Goal: Task Accomplishment & Management: Use online tool/utility

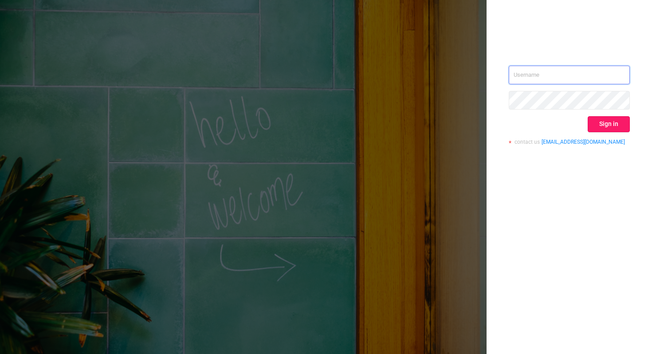
type input "xavier.guo@adview.com"
click at [608, 122] on button "Sign in" at bounding box center [609, 124] width 42 height 16
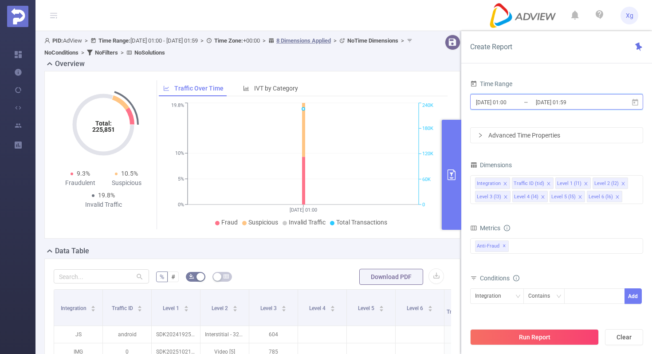
click at [636, 99] on icon at bounding box center [635, 102] width 6 height 7
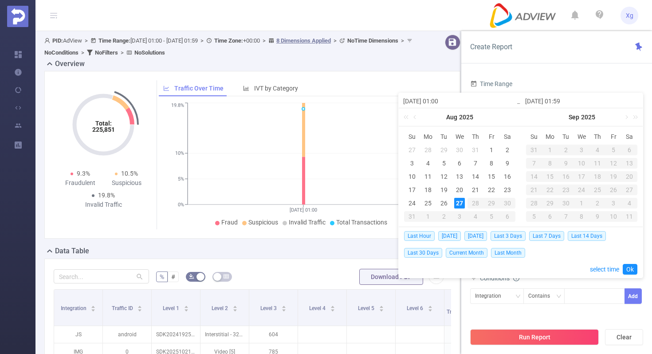
click at [549, 72] on div "Time Range 2025-08-27 01:00 _ 2025-08-27 01:59 Advanced Time Properties Dimensi…" at bounding box center [557, 219] width 191 height 301
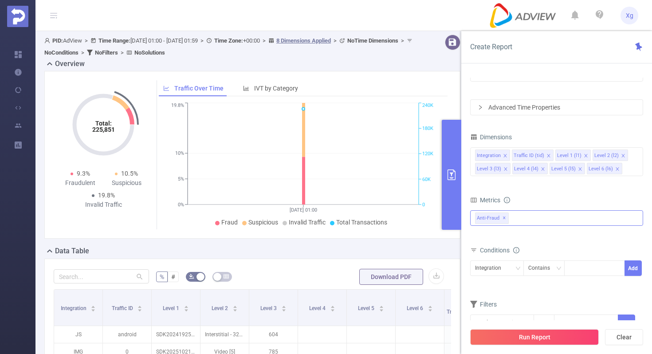
click at [535, 215] on div "Anti-Fraud ✕" at bounding box center [556, 218] width 173 height 16
click at [486, 235] on span at bounding box center [485, 237] width 7 height 7
click at [574, 191] on form "Dimensions Integration Traffic ID (tid) Level 1 (l1) Level 2 (l2) Level 3 (l3) …" at bounding box center [556, 236] width 173 height 211
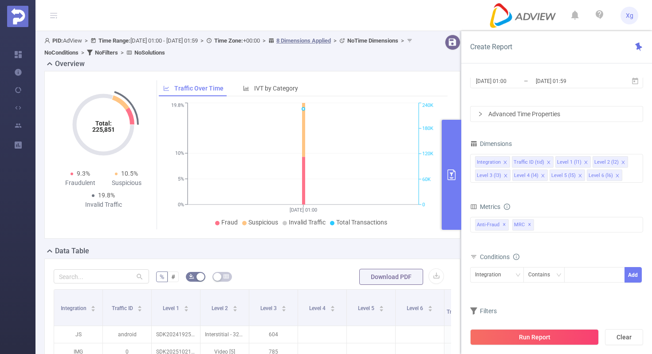
click at [535, 112] on div "Advanced Time Properties" at bounding box center [557, 114] width 172 height 15
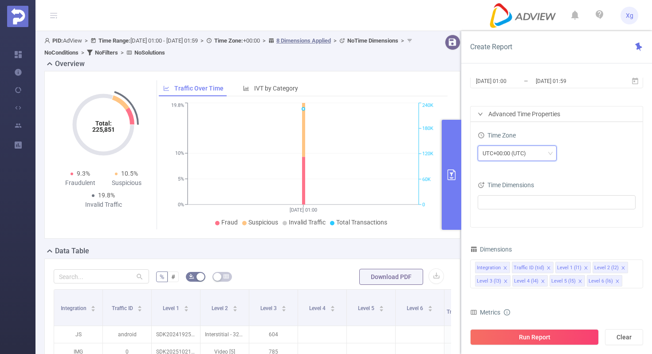
click at [529, 149] on div "UTC+00:00 (UTC)" at bounding box center [508, 153] width 50 height 15
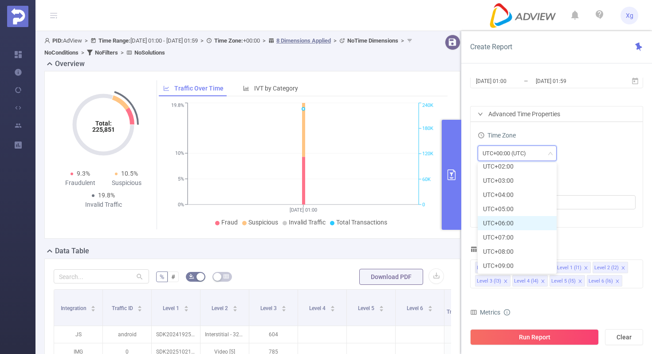
scroll to position [228, 0]
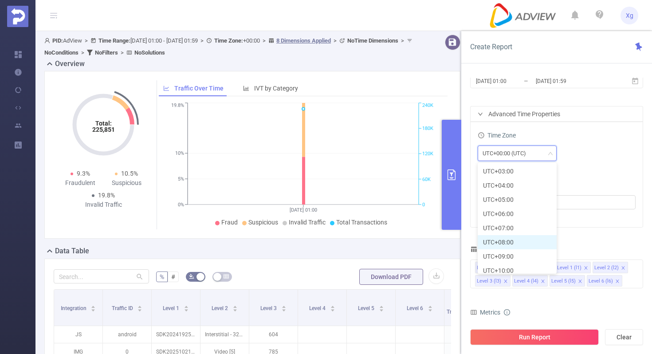
click at [507, 242] on li "UTC+08:00" at bounding box center [517, 242] width 79 height 14
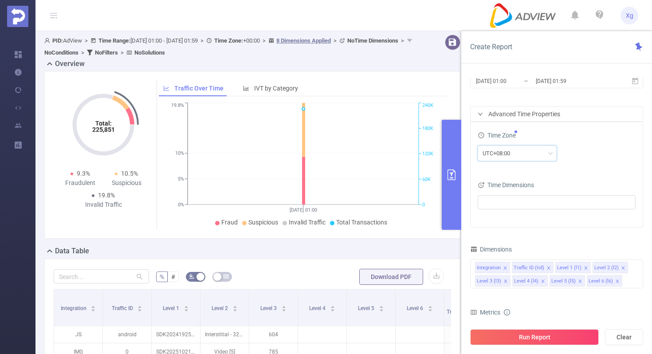
click at [587, 172] on div "Time Zone UTC+08:00 Time Dimensions" at bounding box center [557, 174] width 172 height 105
click at [637, 85] on span "[DATE] 01:00 _ [DATE] 01:59" at bounding box center [556, 81] width 173 height 16
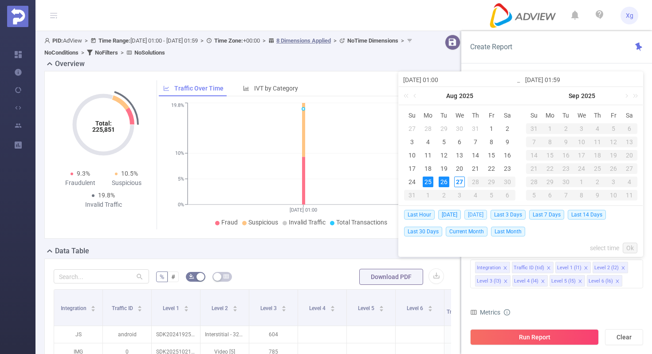
click at [473, 217] on span "[DATE]" at bounding box center [476, 215] width 23 height 10
type input "[DATE] 00:00"
type input "[DATE] 23:59"
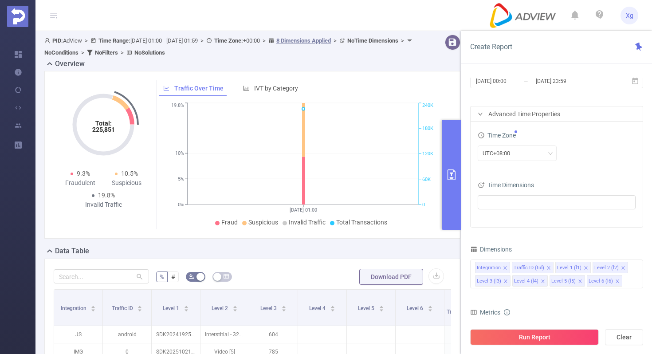
click at [476, 216] on div "Time Zone UTC+08:00 Time Dimensions" at bounding box center [557, 174] width 172 height 105
click at [585, 156] on div "UTC+08:00" at bounding box center [557, 154] width 158 height 16
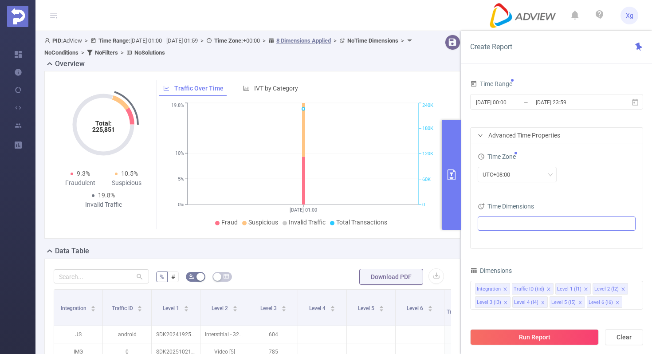
click at [544, 220] on ul at bounding box center [554, 223] width 146 height 13
click at [585, 186] on div "Time Zone UTC+08:00" at bounding box center [557, 169] width 158 height 39
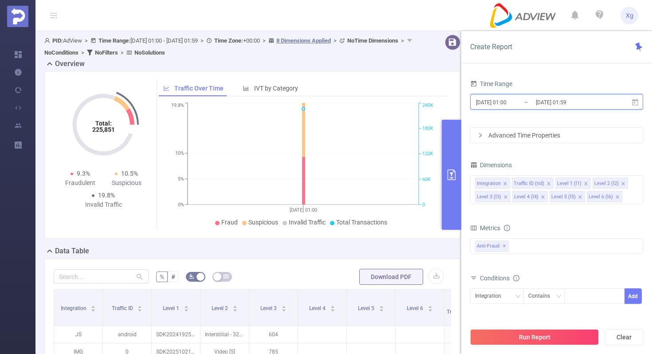
click at [635, 103] on icon at bounding box center [635, 102] width 6 height 7
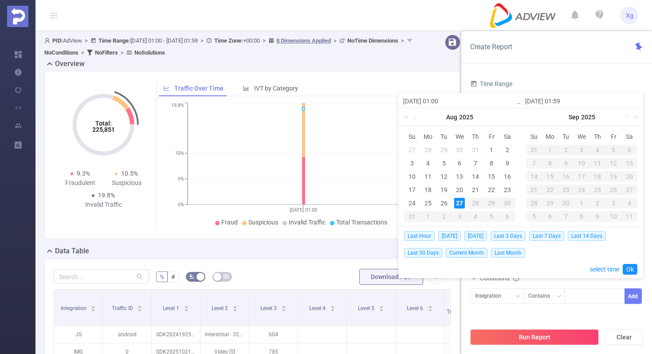
click at [580, 78] on div "Time Range" at bounding box center [556, 85] width 173 height 15
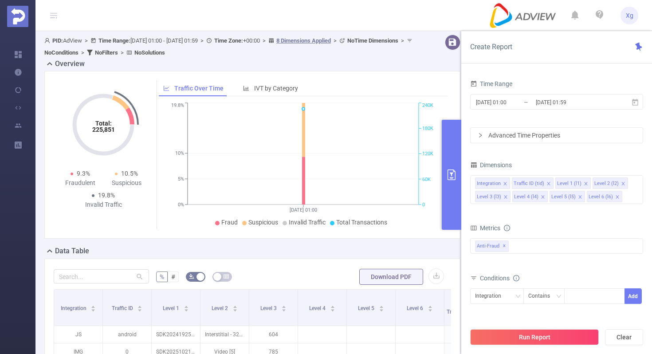
click at [538, 139] on div "Advanced Time Properties" at bounding box center [557, 135] width 172 height 15
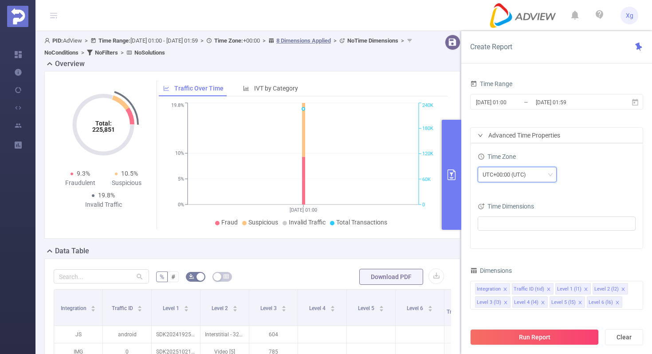
click at [513, 177] on div "UTC+00:00 (UTC)" at bounding box center [508, 174] width 50 height 15
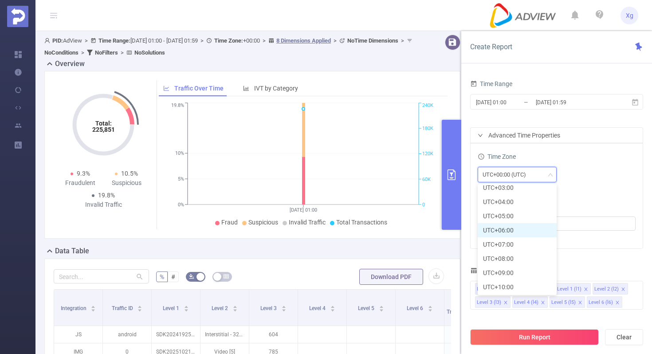
scroll to position [238, 0]
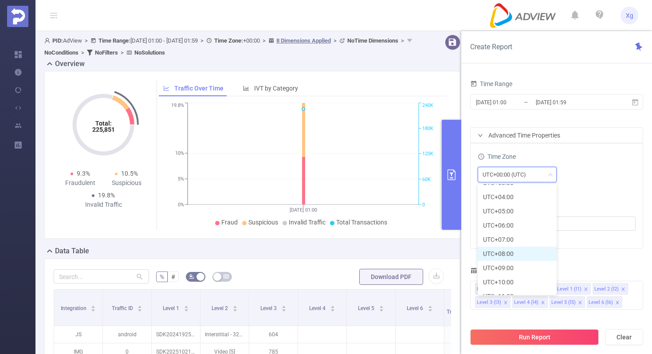
click at [510, 256] on li "UTC+08:00" at bounding box center [517, 254] width 79 height 14
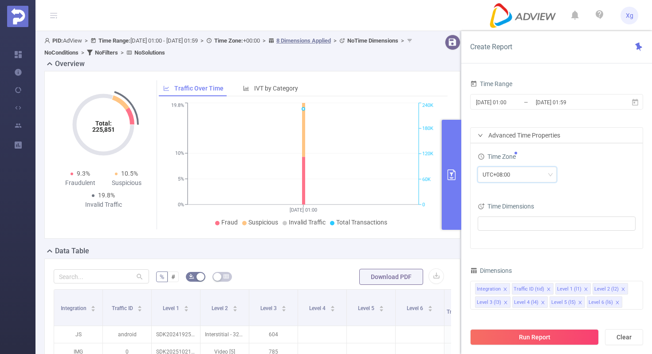
click at [593, 182] on div "UTC+08:00" at bounding box center [557, 175] width 158 height 21
click at [634, 100] on icon at bounding box center [635, 102] width 6 height 7
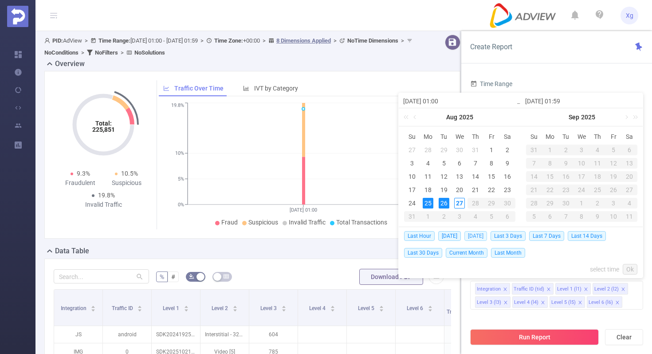
click at [477, 234] on span "[DATE]" at bounding box center [476, 236] width 23 height 10
type input "[DATE] 00:00"
type input "[DATE] 23:59"
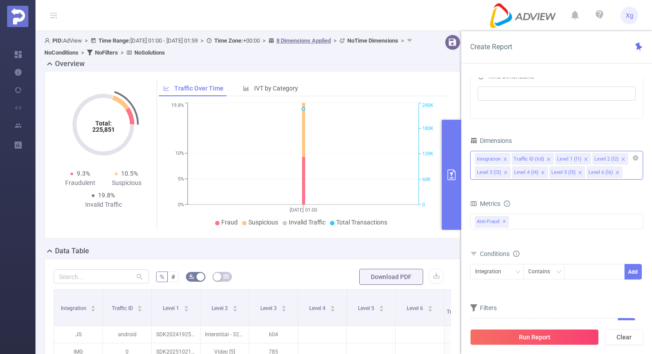
click at [505, 159] on icon "icon: close" at bounding box center [505, 159] width 4 height 4
click at [510, 159] on icon "icon: close" at bounding box center [512, 159] width 4 height 4
click at [541, 156] on span at bounding box center [543, 159] width 4 height 10
click at [538, 219] on div "Anti-Fraud ✕" at bounding box center [556, 222] width 173 height 16
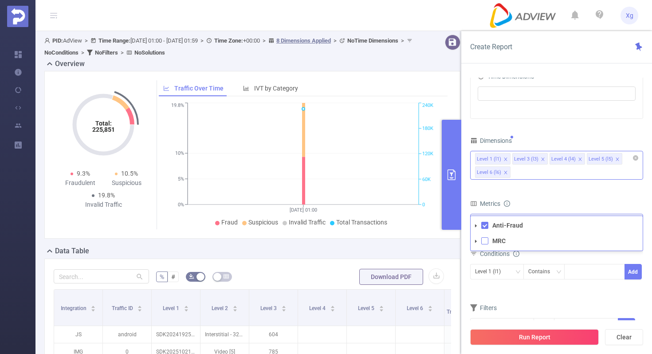
click at [488, 244] on span at bounding box center [485, 240] width 7 height 7
click at [547, 307] on div "Filters" at bounding box center [556, 309] width 173 height 15
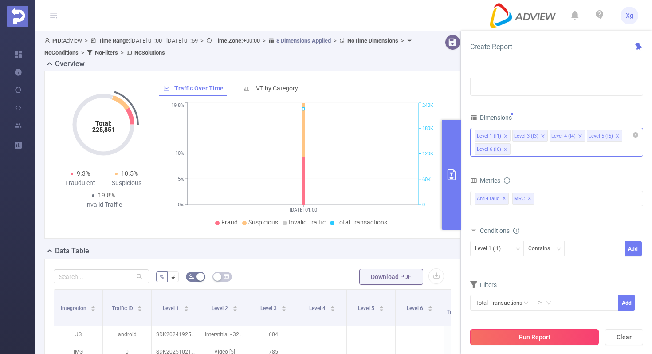
click at [529, 340] on button "Run Report" at bounding box center [534, 337] width 129 height 16
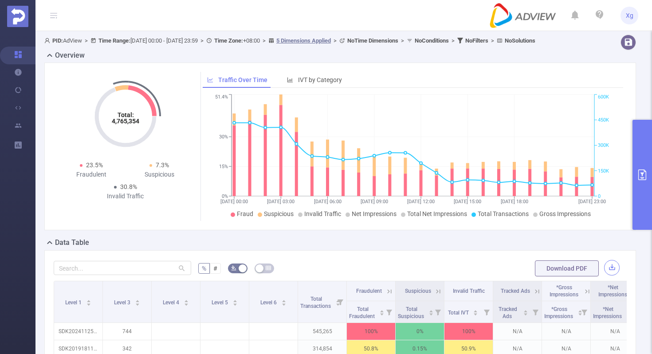
click at [613, 276] on button "button" at bounding box center [612, 268] width 16 height 16
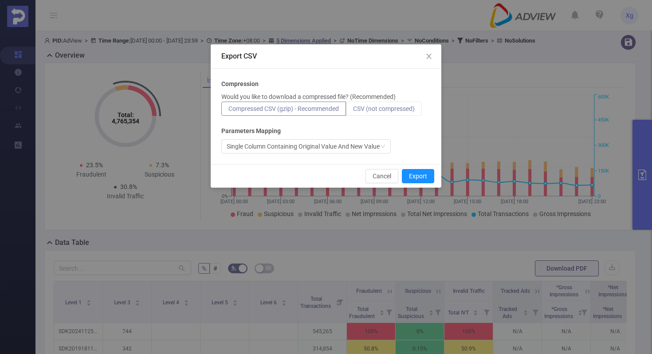
click at [381, 108] on span "CSV (not compressed)" at bounding box center [384, 108] width 62 height 7
click at [353, 111] on input "CSV (not compressed)" at bounding box center [353, 111] width 0 height 0
click at [424, 172] on button "Export" at bounding box center [418, 176] width 32 height 14
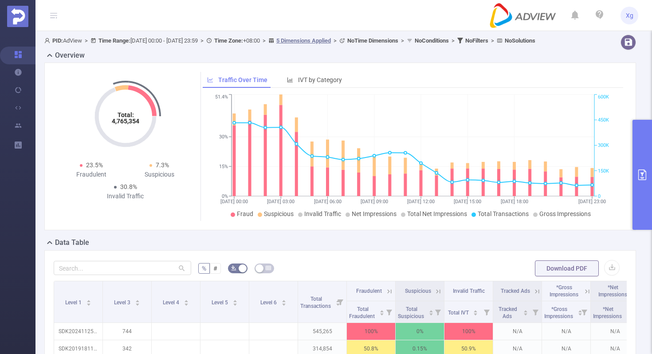
click at [644, 169] on button "primary" at bounding box center [643, 175] width 20 height 110
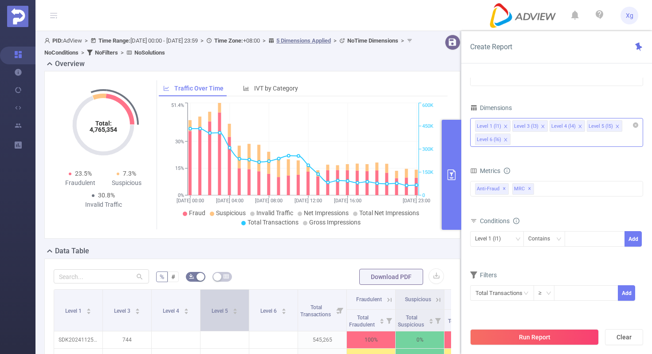
scroll to position [15, 0]
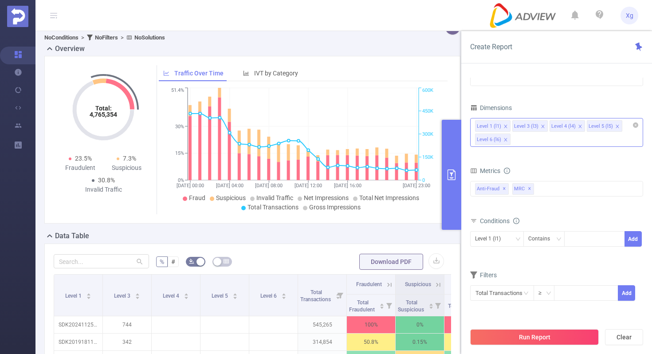
click at [542, 127] on icon "icon: close" at bounding box center [542, 126] width 3 height 3
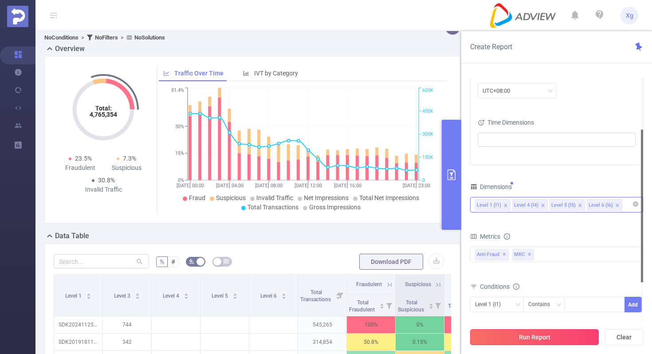
click at [541, 340] on button "Run Report" at bounding box center [534, 337] width 129 height 16
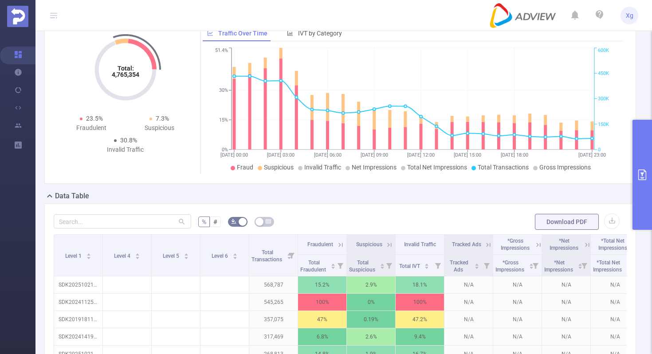
scroll to position [62, 0]
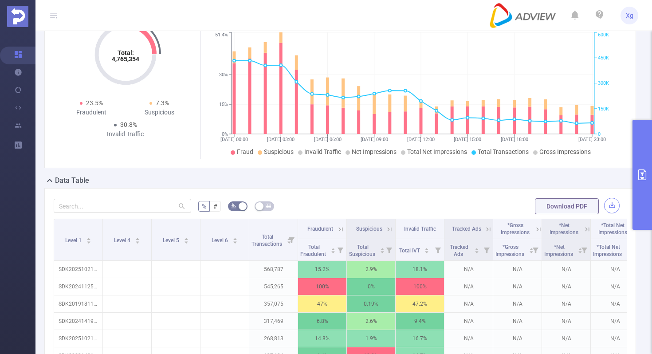
click at [618, 213] on button "button" at bounding box center [612, 206] width 16 height 16
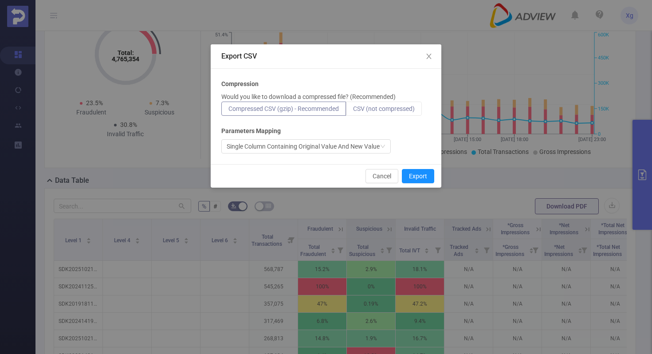
click at [401, 107] on span "CSV (not compressed)" at bounding box center [384, 108] width 62 height 7
click at [353, 111] on input "CSV (not compressed)" at bounding box center [353, 111] width 0 height 0
click at [418, 171] on button "Export" at bounding box center [418, 176] width 32 height 14
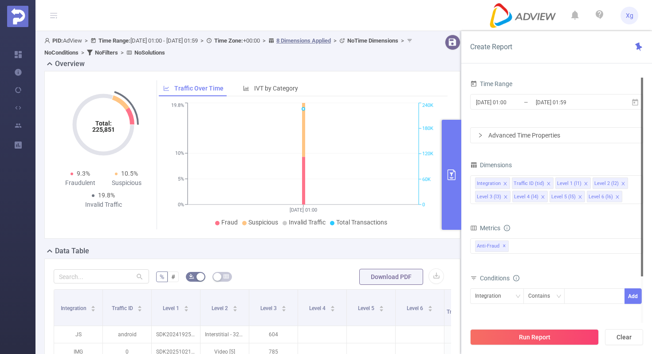
click at [584, 128] on div "Advanced Time Properties" at bounding box center [557, 135] width 172 height 15
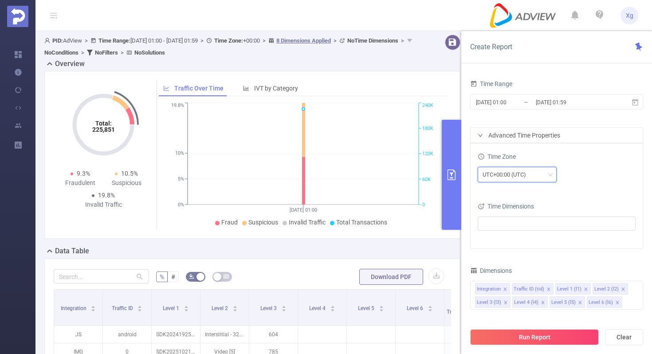
click at [527, 176] on div "UTC+00:00 (UTC)" at bounding box center [508, 174] width 50 height 15
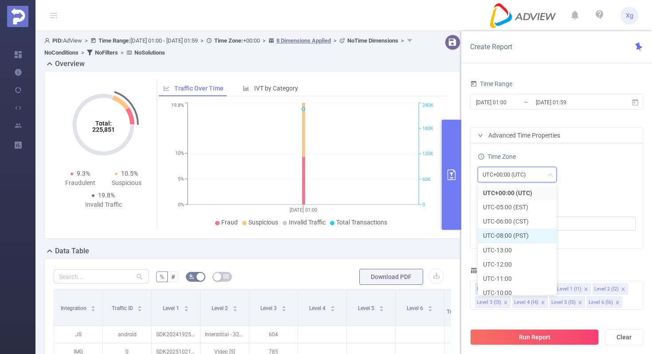
scroll to position [262, 0]
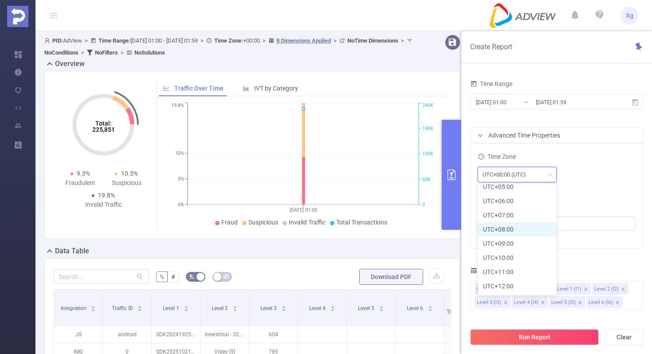
click at [510, 233] on li "UTC+08:00" at bounding box center [517, 229] width 79 height 14
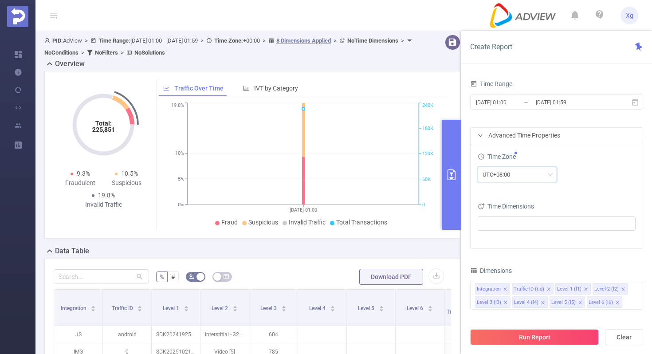
click at [590, 184] on div "UTC+08:00" at bounding box center [557, 175] width 158 height 21
click at [638, 101] on icon at bounding box center [635, 102] width 6 height 7
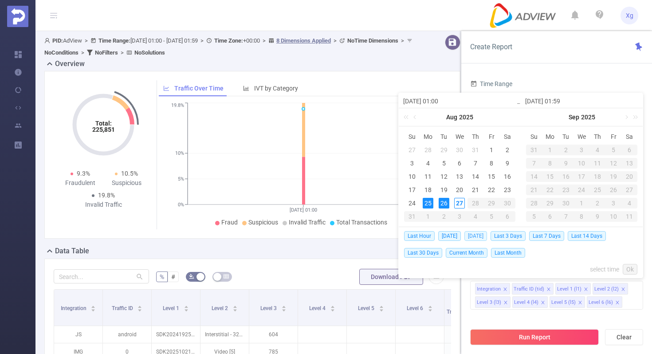
click at [477, 233] on span "[DATE]" at bounding box center [476, 236] width 23 height 10
type input "[DATE] 00:00"
type input "[DATE] 23:59"
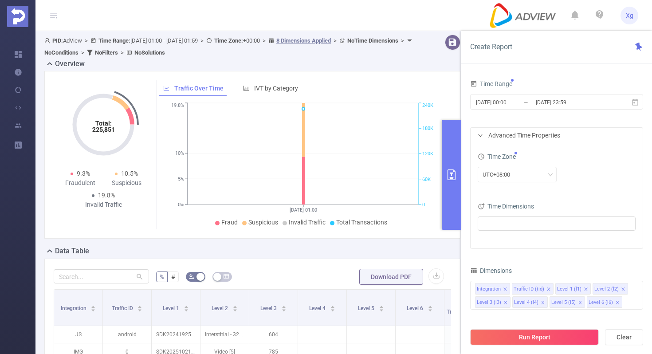
click at [560, 169] on div "UTC+08:00" at bounding box center [557, 175] width 158 height 16
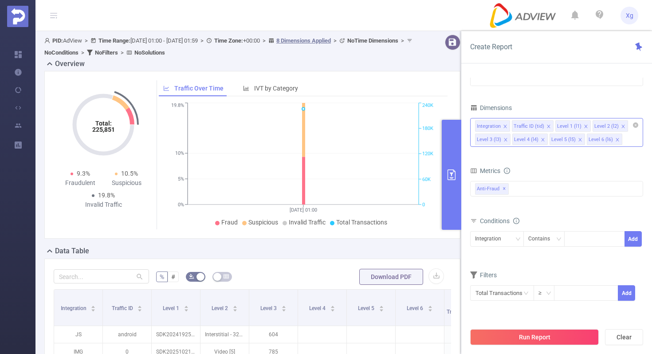
click at [505, 127] on icon "icon: close" at bounding box center [505, 126] width 4 height 4
click at [510, 126] on icon "icon: close" at bounding box center [512, 126] width 4 height 4
click at [542, 126] on icon "icon: close" at bounding box center [543, 126] width 4 height 4
click at [541, 126] on icon "icon: close" at bounding box center [543, 126] width 4 height 4
click at [543, 191] on div "Anti-Fraud ✕" at bounding box center [556, 189] width 173 height 16
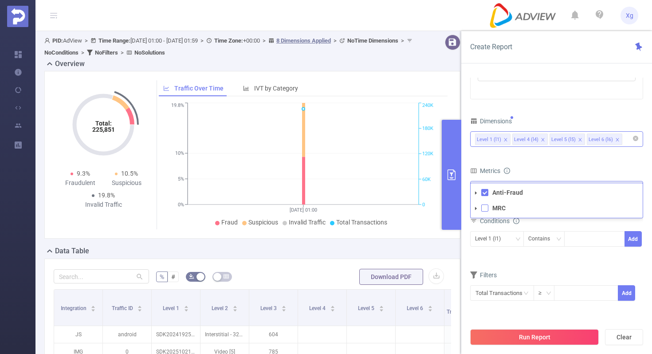
click at [486, 211] on span at bounding box center [485, 208] width 7 height 7
click at [520, 237] on icon "icon: down" at bounding box center [517, 239] width 5 height 5
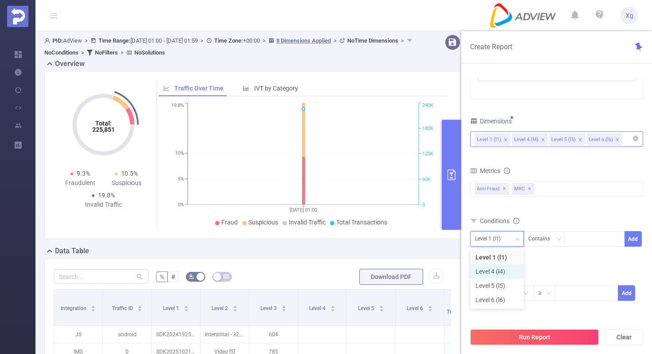
click at [499, 270] on li "Level 4 (l4)" at bounding box center [497, 271] width 54 height 14
click at [508, 241] on div "Level 4 (l4)" at bounding box center [497, 239] width 44 height 15
click at [498, 257] on li "Level 1 (l1)" at bounding box center [497, 257] width 54 height 14
click at [559, 241] on icon "icon: down" at bounding box center [558, 239] width 5 height 5
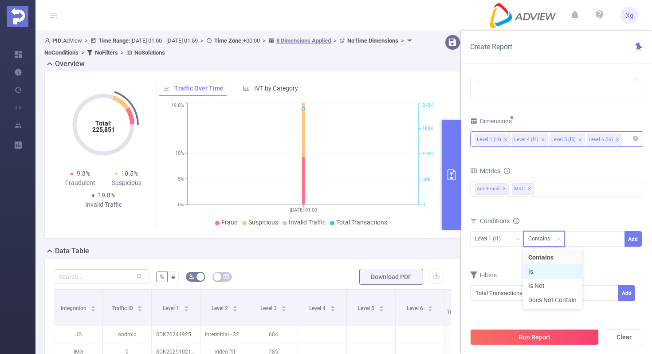
click at [541, 270] on li "Is" at bounding box center [552, 271] width 59 height 14
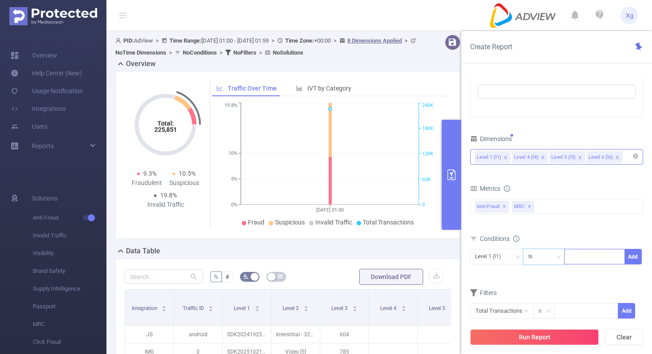
click at [590, 258] on div at bounding box center [594, 256] width 51 height 15
paste input "SDK20252208100517qi5909njm5rcsq0"
type input "SDK20252208100517qi5909njm5rcsq0"
click at [636, 254] on button "Add" at bounding box center [633, 257] width 17 height 16
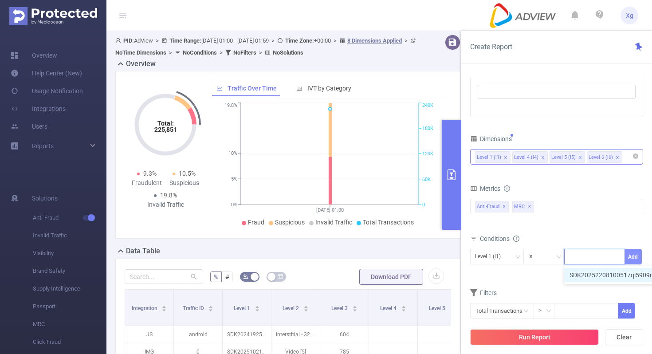
scroll to position [0, 0]
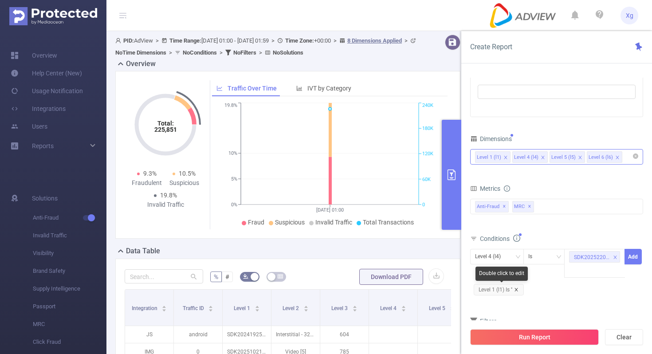
click at [517, 288] on icon "icon: close" at bounding box center [516, 290] width 4 height 4
click at [517, 257] on icon "icon: down" at bounding box center [518, 256] width 4 height 3
click at [496, 278] on li "Level 1 (l1)" at bounding box center [497, 275] width 54 height 14
click at [635, 257] on button "Add" at bounding box center [633, 257] width 17 height 16
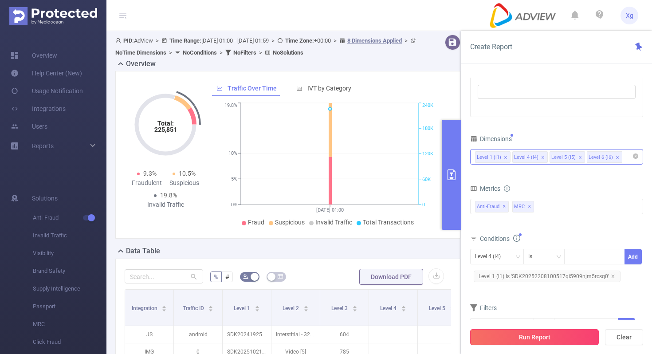
click at [518, 332] on button "Run Report" at bounding box center [534, 337] width 129 height 16
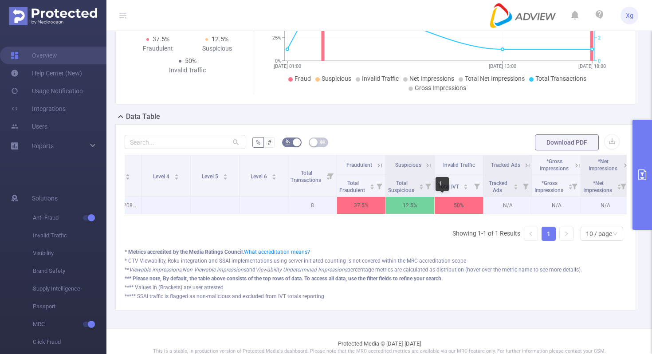
scroll to position [0, 29]
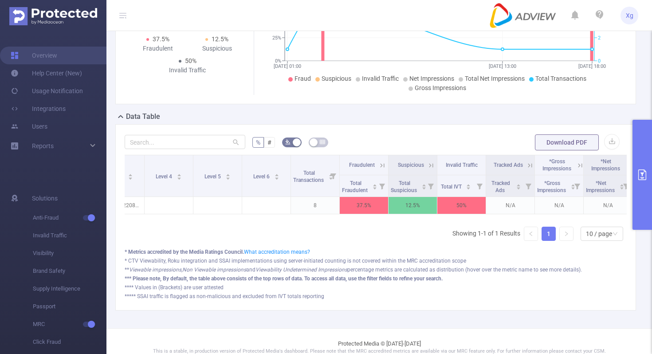
click at [382, 165] on icon at bounding box center [383, 165] width 4 height 4
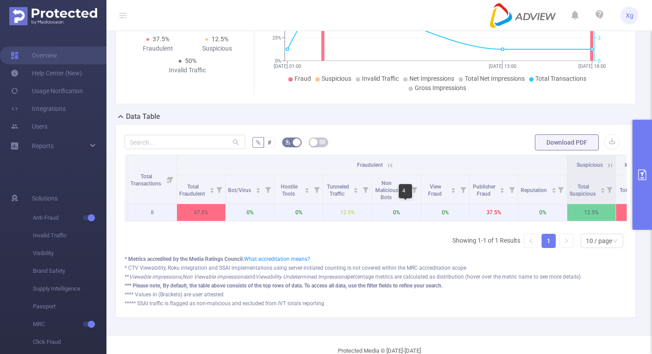
scroll to position [0, 72]
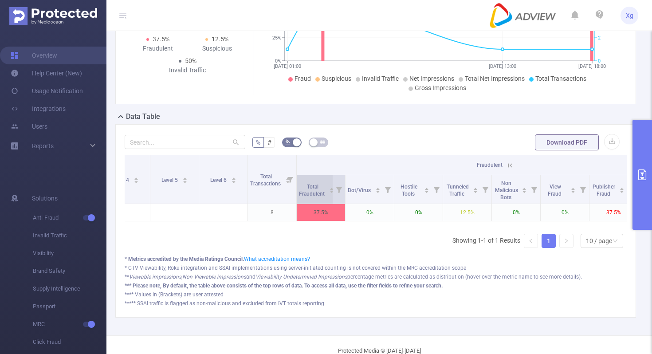
click at [331, 189] on icon "icon: caret-up" at bounding box center [332, 189] width 4 height 2
click at [348, 185] on div "Bot/Virus" at bounding box center [364, 189] width 33 height 9
click at [343, 186] on span at bounding box center [345, 189] width 4 height 28
click at [340, 187] on icon at bounding box center [339, 190] width 6 height 6
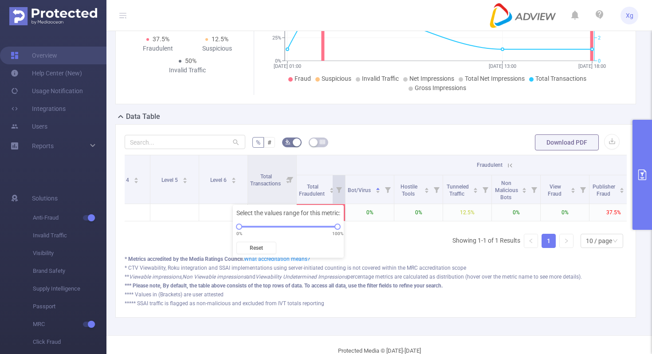
click at [381, 230] on div "Level 1 Level 4 Level 5 Level 6 Total Transactions Fraudulent Suspicious Invali…" at bounding box center [376, 205] width 502 height 100
click at [645, 170] on icon "primary" at bounding box center [643, 175] width 8 height 11
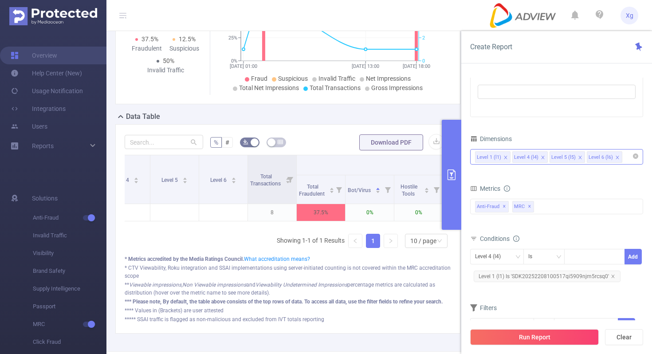
click at [541, 276] on span "Level 1 (l1) Is 'SDK20252208100517qi5909njm5rcsq0'" at bounding box center [547, 277] width 147 height 12
click at [619, 258] on icon "icon: close-circle" at bounding box center [617, 255] width 5 height 5
paste input "SDK20251027100402g4sv4fsuh4k4bpp"
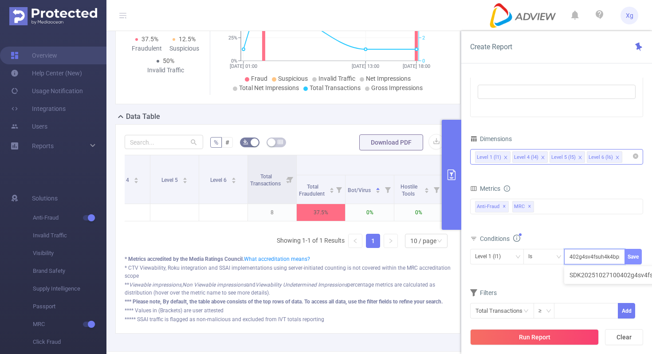
type input "SDK20251027100402g4sv4fsuh4k4bpp"
click at [637, 256] on button "Save" at bounding box center [633, 257] width 17 height 16
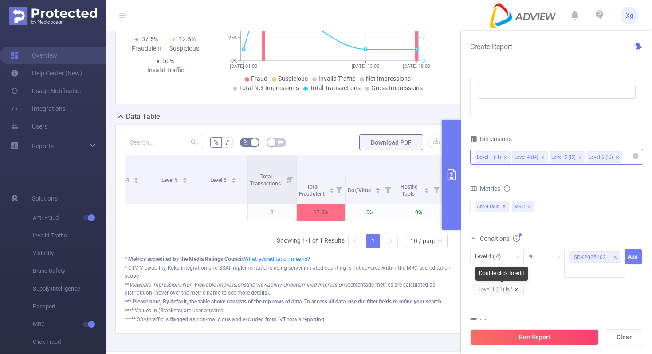
click at [519, 289] on icon "icon: close" at bounding box center [516, 290] width 4 height 4
click at [516, 258] on icon "icon: down" at bounding box center [517, 256] width 5 height 5
click at [500, 279] on li "Level 1 (l1)" at bounding box center [497, 275] width 54 height 14
click at [632, 259] on button "Add" at bounding box center [633, 257] width 17 height 16
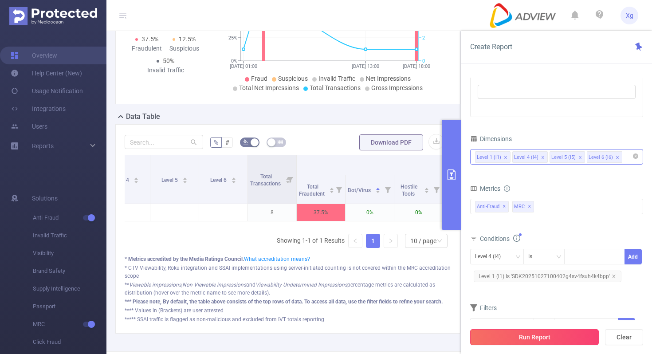
click at [521, 342] on button "Run Report" at bounding box center [534, 337] width 129 height 16
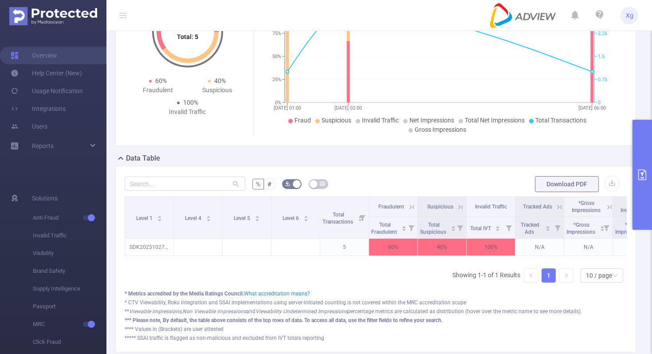
click at [643, 179] on icon "primary" at bounding box center [642, 175] width 11 height 11
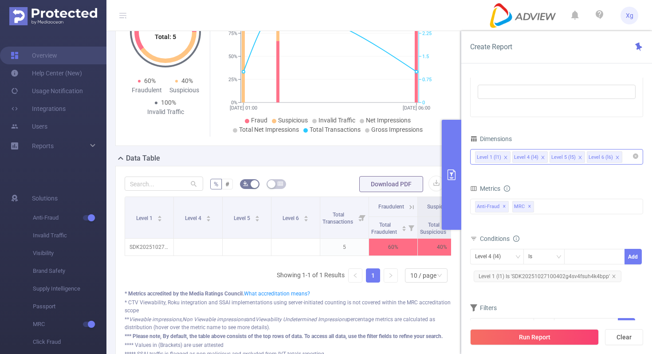
click at [537, 278] on span "Level 1 (l1) Is 'SDK20251027100402g4sv4fsuh4k4bpp'" at bounding box center [548, 277] width 148 height 12
click at [618, 256] on icon "icon: close-circle" at bounding box center [617, 255] width 5 height 5
paste input "SDK20251516030435kzz57coog42yayz"
type input "SDK20251516030435kzz57coog42yayz"
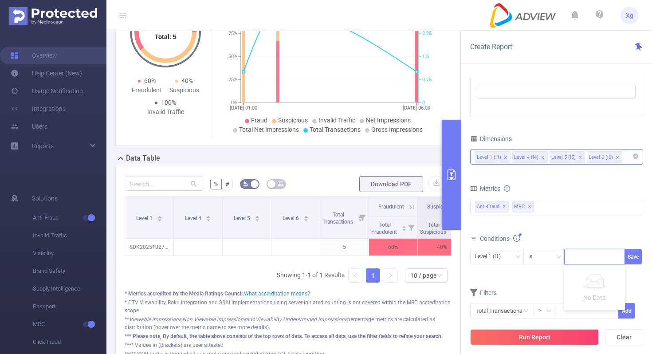
paste input "SDK20251516030435kzz57coog42yayz"
type input "SDK20251516030435kzz57coog42yayz"
click at [638, 256] on button "Save" at bounding box center [633, 257] width 17 height 16
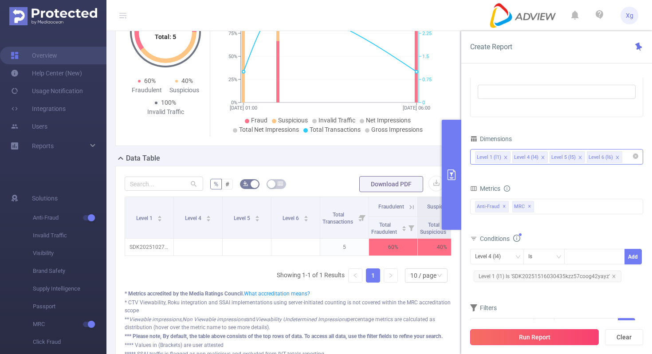
click at [522, 337] on button "Run Report" at bounding box center [534, 337] width 129 height 16
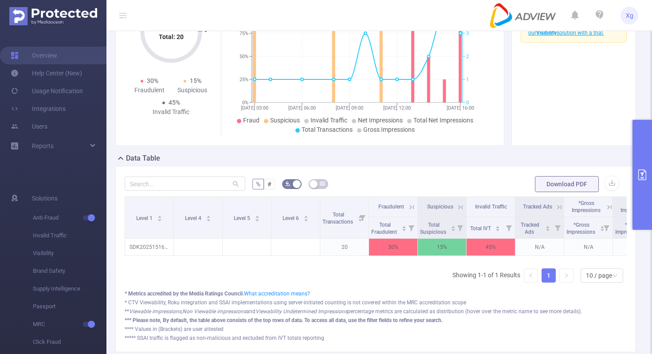
click at [411, 205] on icon at bounding box center [412, 207] width 8 height 8
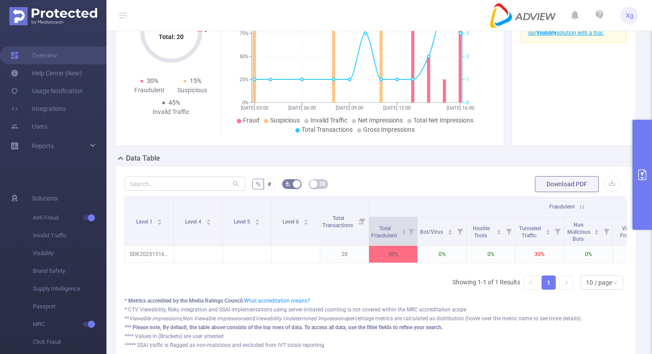
click at [409, 227] on icon at bounding box center [411, 231] width 12 height 28
click at [403, 230] on icon "icon: caret-up" at bounding box center [405, 230] width 4 height 2
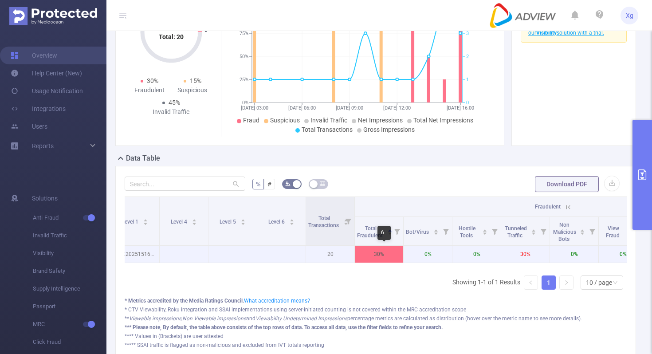
scroll to position [0, 16]
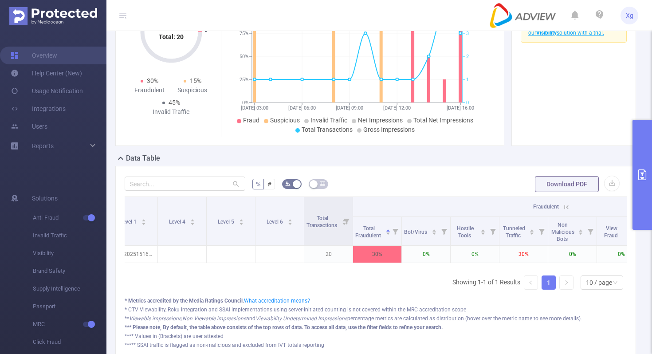
click at [645, 158] on button "primary" at bounding box center [643, 175] width 20 height 110
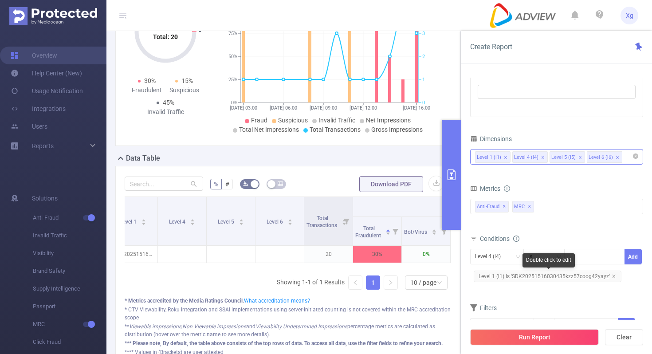
click at [524, 278] on span "Level 1 (l1) Is 'SDK20251516030435kzz57coog42yayz'" at bounding box center [548, 277] width 148 height 12
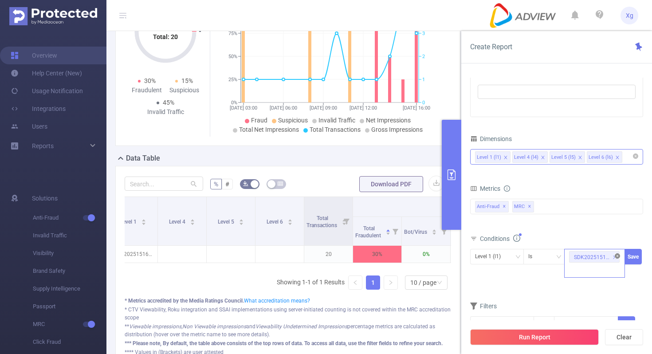
click at [618, 255] on icon "icon: close-circle" at bounding box center [617, 255] width 5 height 5
paste input "SDK202520050806548xs8g9q6g1pk363"
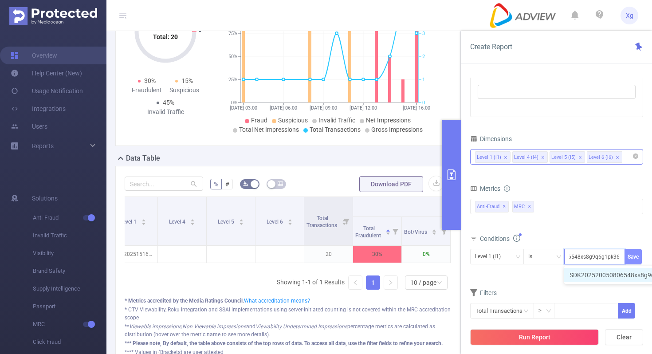
type input "SDK202520050806548xs8g9q6g1pk363"
click at [632, 257] on button "Save" at bounding box center [633, 257] width 17 height 16
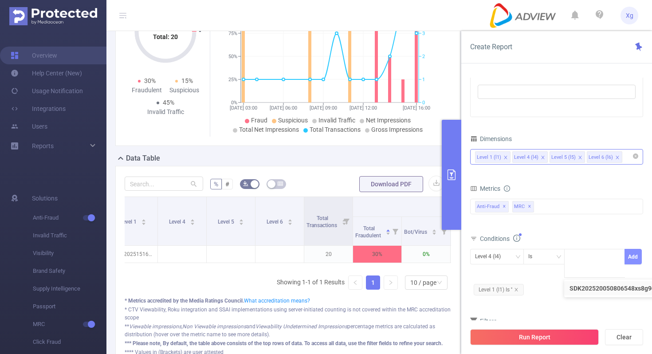
scroll to position [0, 0]
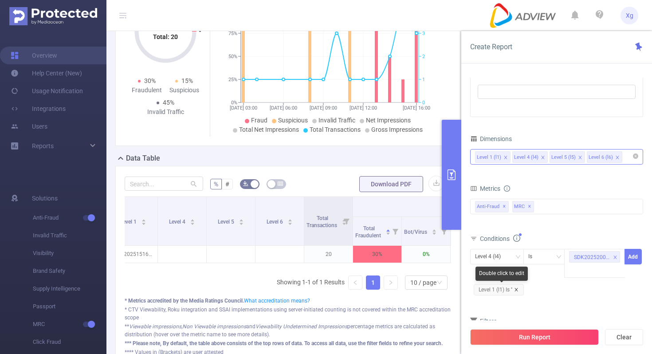
click at [519, 289] on icon "icon: close" at bounding box center [516, 290] width 4 height 4
click at [515, 255] on icon "icon: down" at bounding box center [517, 256] width 5 height 5
click at [499, 275] on li "Level 1 (l1)" at bounding box center [497, 275] width 54 height 14
click at [640, 253] on button "Add" at bounding box center [633, 257] width 17 height 16
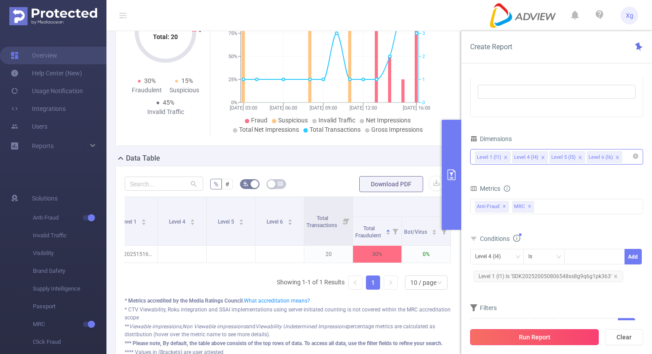
click at [539, 334] on button "Run Report" at bounding box center [534, 337] width 129 height 16
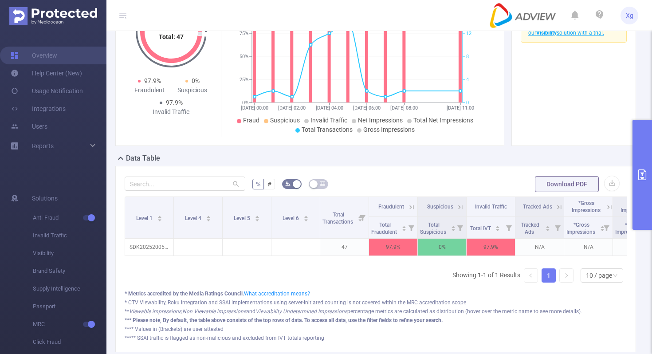
click at [643, 158] on button "primary" at bounding box center [643, 175] width 20 height 110
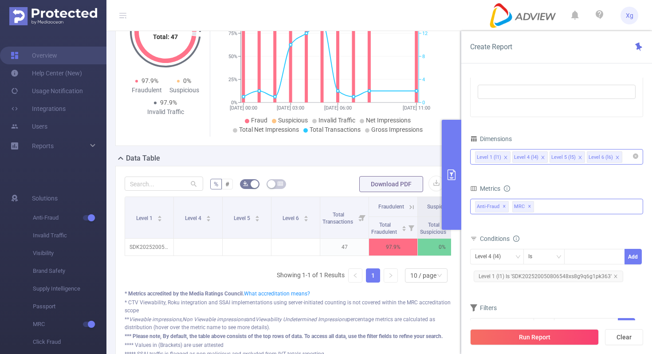
click at [548, 208] on div "Anti-Fraud ✕ Anti-Fraud MRC MRC ✕" at bounding box center [556, 207] width 173 height 16
click at [581, 185] on div "Metrics" at bounding box center [556, 189] width 173 height 15
click at [627, 158] on div "Level 1 (l1) Level 4 (l4) Level 5 (l5) Level 6 (l6)" at bounding box center [556, 157] width 163 height 15
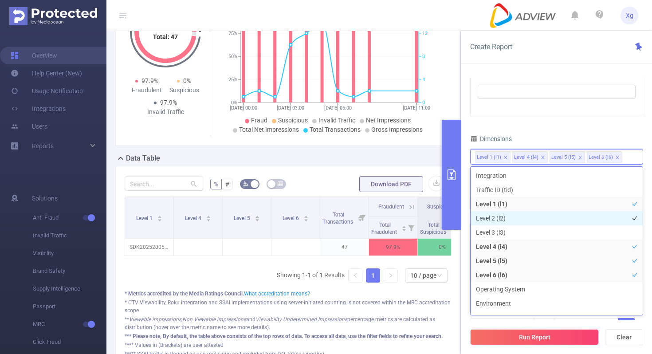
click at [503, 217] on li "Level 2 (l2)" at bounding box center [557, 218] width 172 height 14
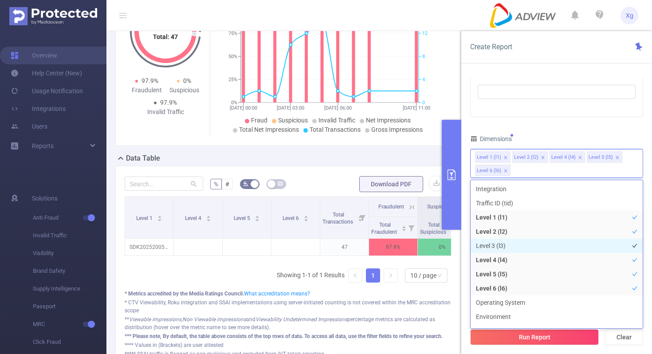
click at [497, 244] on li "Level 3 (l3)" at bounding box center [557, 246] width 172 height 14
click at [569, 129] on div "Time Range [DATE] 00:00 _ [DATE] 23:59 Advanced Time Properties Time Zone UTC+0…" at bounding box center [556, 152] width 173 height 413
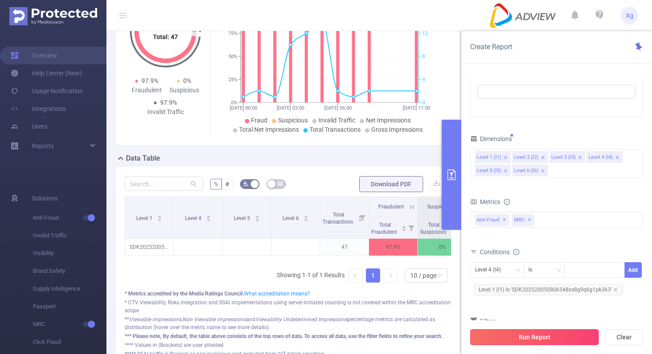
click at [513, 337] on button "Run Report" at bounding box center [534, 337] width 129 height 16
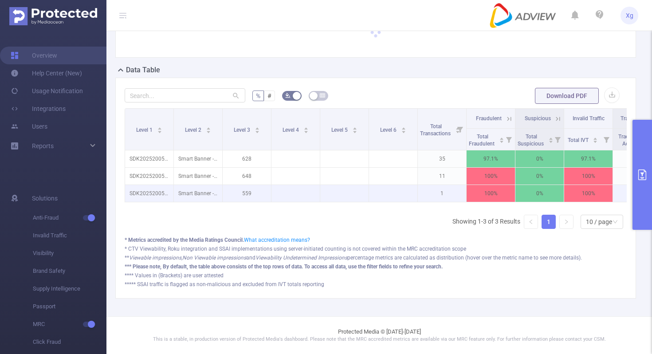
scroll to position [61, 0]
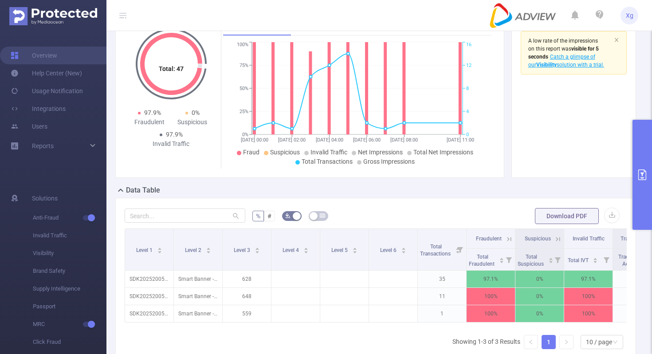
click at [647, 162] on button "primary" at bounding box center [643, 175] width 20 height 110
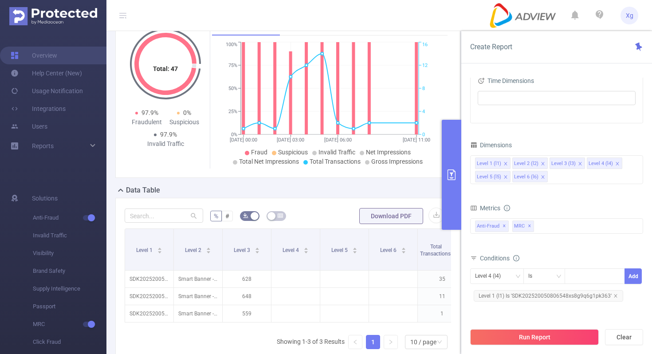
click at [543, 163] on icon "icon: close" at bounding box center [543, 164] width 4 height 4
click at [515, 290] on span "Level 1 (l1) Is 'SDK202520050806548xs8g9q6g1pk363'" at bounding box center [549, 296] width 150 height 12
click at [620, 275] on icon "icon: close-circle" at bounding box center [617, 275] width 5 height 5
paste input "SDK20211015100937zu7f64742ivtbva"
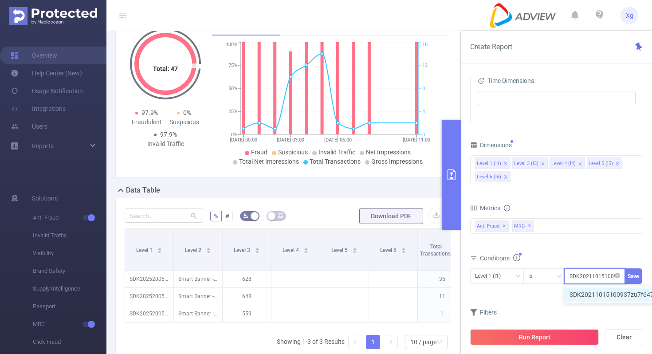
scroll to position [0, 41]
type input "SDK20211015100937zu7f64742ivtbva"
click at [637, 272] on button "Save" at bounding box center [633, 276] width 17 height 16
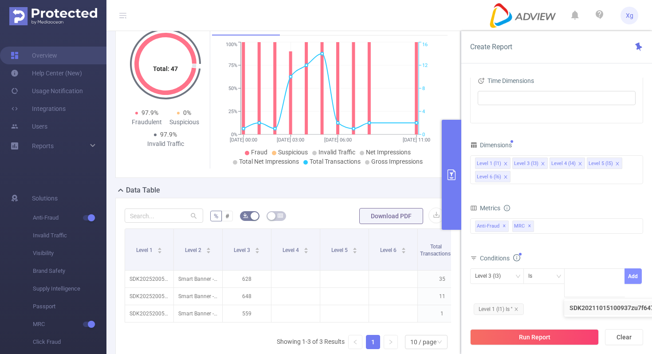
scroll to position [0, 0]
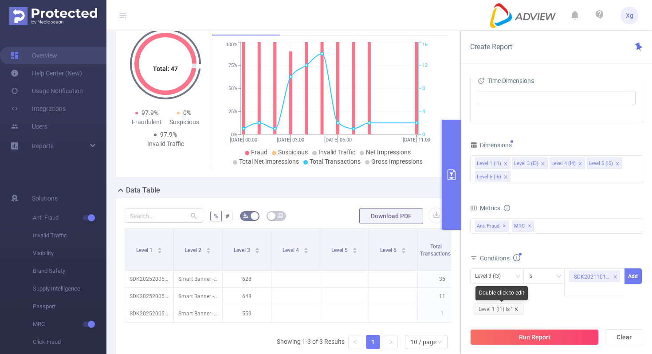
click at [519, 308] on icon "icon: close" at bounding box center [516, 309] width 4 height 4
click at [520, 280] on div "Level 3 (l3)" at bounding box center [497, 276] width 54 height 16
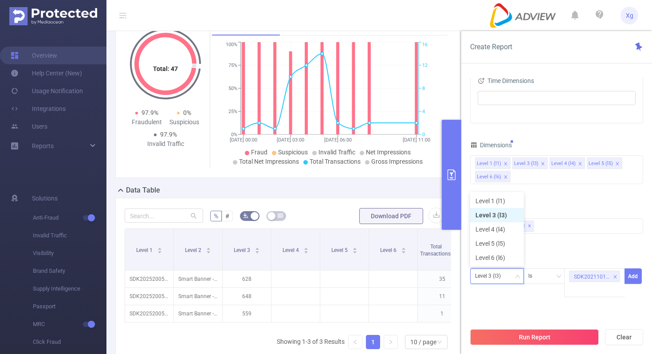
click at [505, 208] on li "Level 3 (l3)" at bounding box center [497, 215] width 54 height 14
click at [493, 276] on div "Level 3 (l3)" at bounding box center [491, 276] width 32 height 15
click at [508, 206] on li "Level 1 (l1)" at bounding box center [497, 201] width 54 height 14
click at [635, 272] on button "Add" at bounding box center [633, 276] width 17 height 16
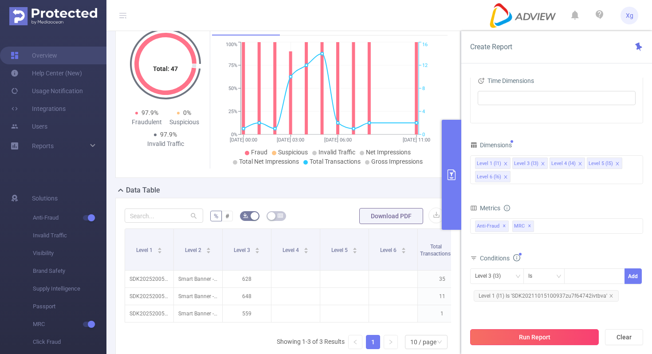
click at [530, 337] on button "Run Report" at bounding box center [534, 337] width 129 height 16
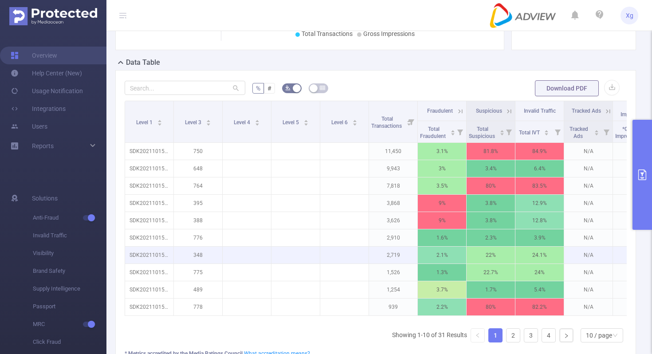
scroll to position [192, 0]
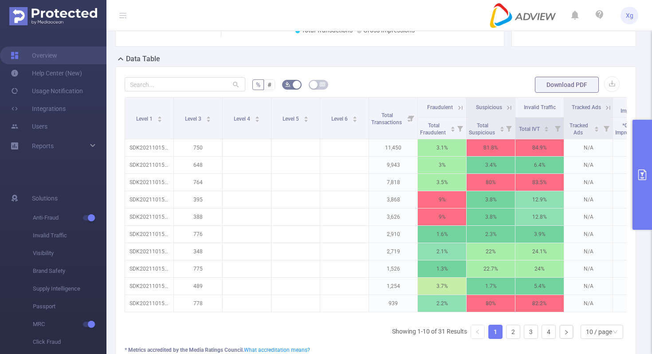
click at [552, 130] on icon at bounding box center [558, 128] width 12 height 21
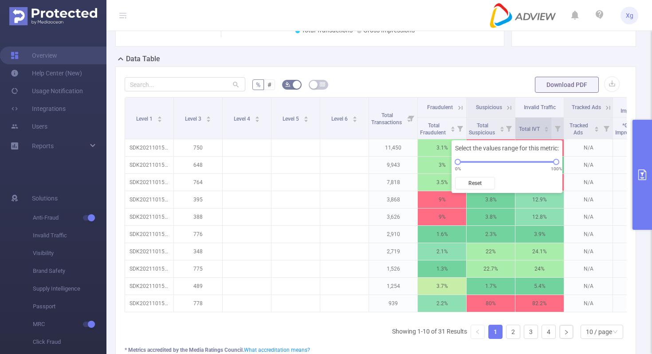
click at [548, 126] on icon "icon: caret-up" at bounding box center [547, 127] width 5 height 5
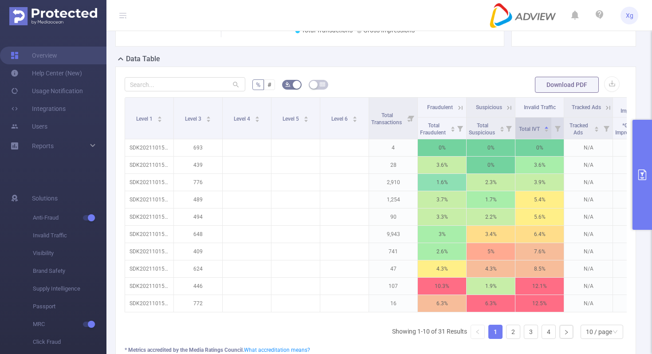
click at [547, 133] on icon "icon: caret-down" at bounding box center [547, 130] width 5 height 5
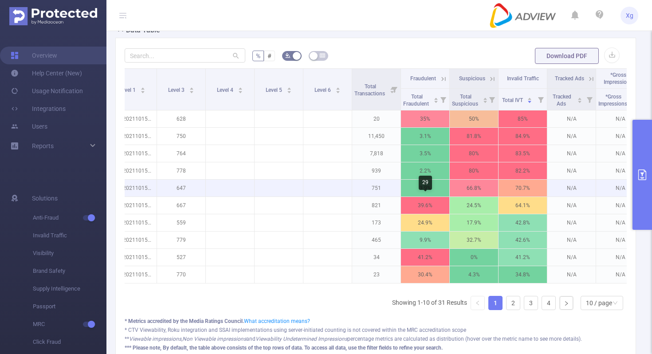
scroll to position [225, 0]
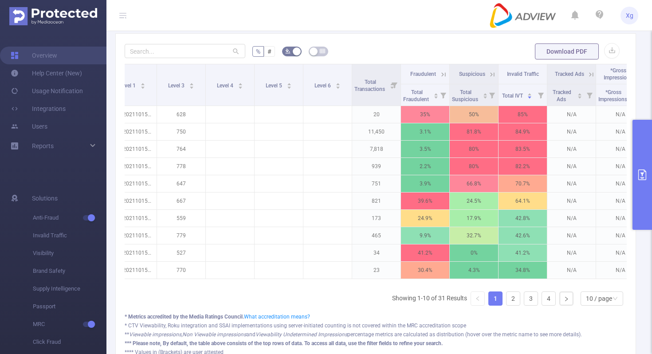
click at [647, 160] on button "primary" at bounding box center [643, 175] width 20 height 110
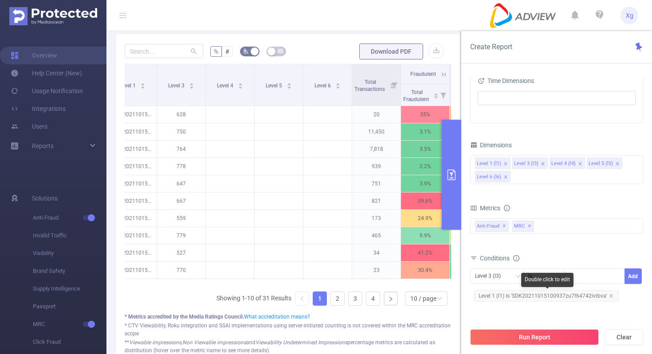
click at [532, 293] on span "Level 1 (l1) Is 'SDK20211015100937zu7f64742ivtbva'" at bounding box center [546, 296] width 145 height 12
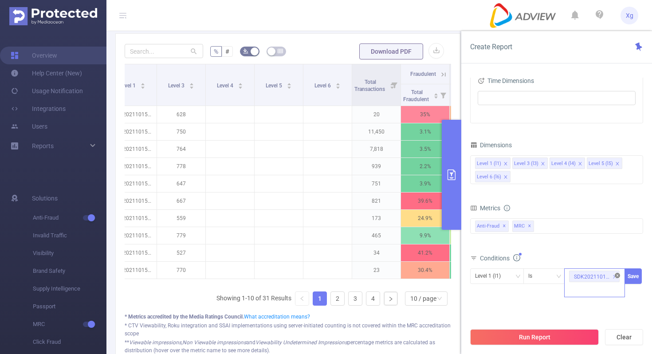
click at [619, 273] on icon "icon: close-circle" at bounding box center [617, 275] width 5 height 5
click at [588, 272] on div at bounding box center [594, 276] width 51 height 15
paste input "SDK20241125111157euijkedccjrky63"
type input "SDK20241125111157euijkedccjrky63"
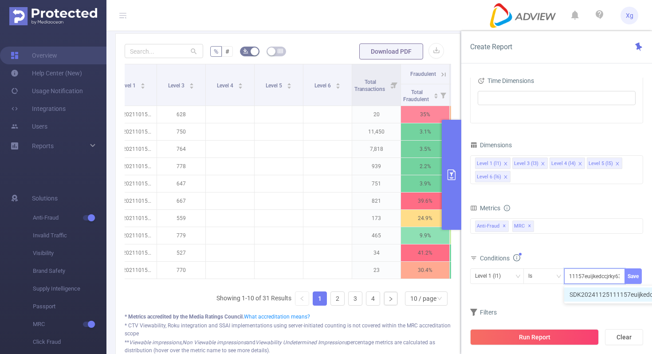
click at [635, 276] on button "Save" at bounding box center [633, 276] width 17 height 16
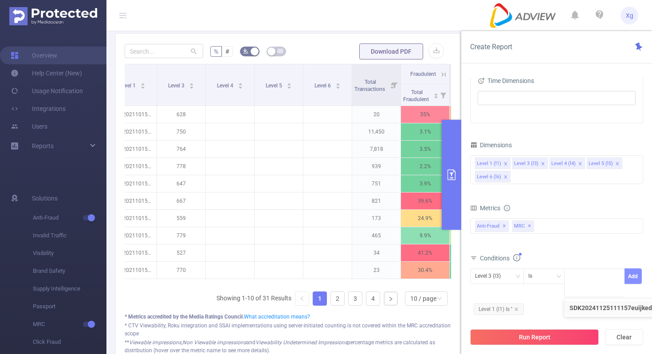
scroll to position [0, 0]
click at [518, 275] on icon "icon: down" at bounding box center [517, 276] width 5 height 5
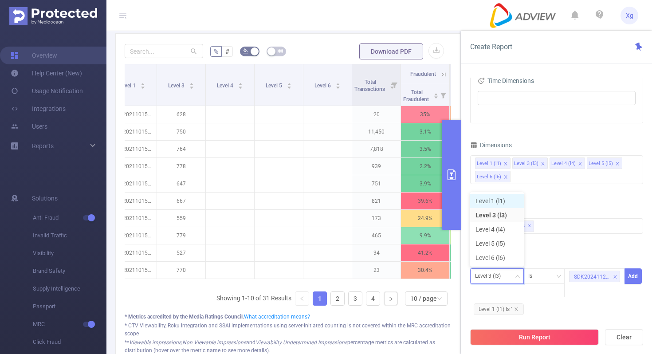
click at [504, 202] on li "Level 1 (l1)" at bounding box center [497, 201] width 54 height 14
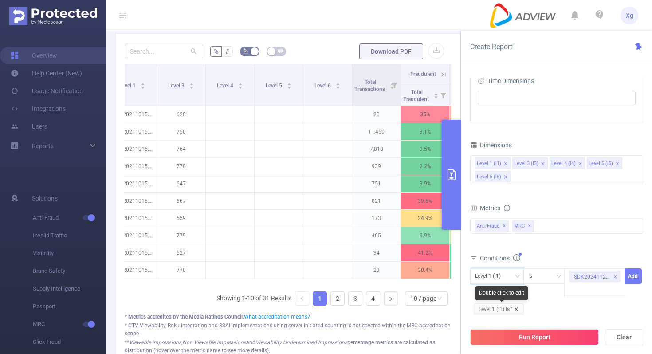
click at [517, 310] on icon "icon: close" at bounding box center [516, 309] width 4 height 4
click at [631, 278] on button "Add" at bounding box center [633, 276] width 17 height 16
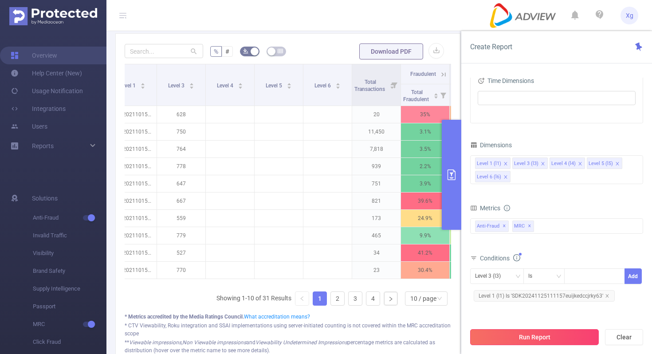
click at [543, 333] on button "Run Report" at bounding box center [534, 337] width 129 height 16
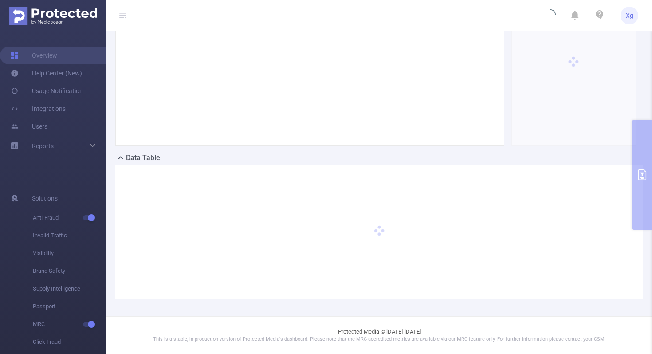
scroll to position [93, 0]
